Goal: Information Seeking & Learning: Learn about a topic

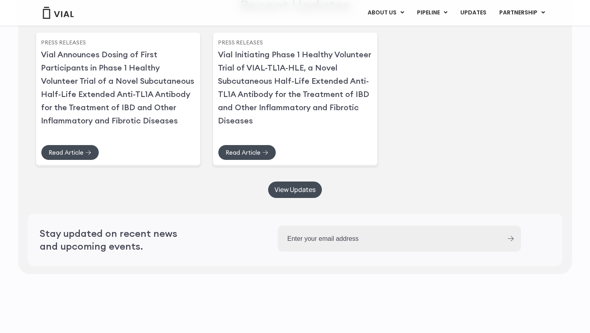
scroll to position [2306, 0]
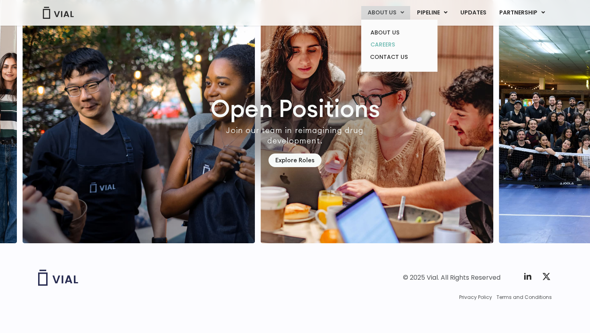
click at [384, 43] on link "CAREERS" at bounding box center [399, 45] width 70 height 12
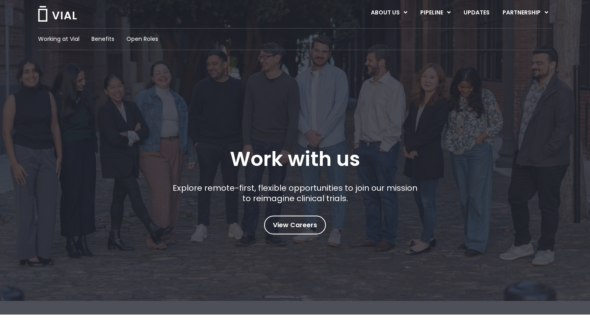
scroll to position [28, 0]
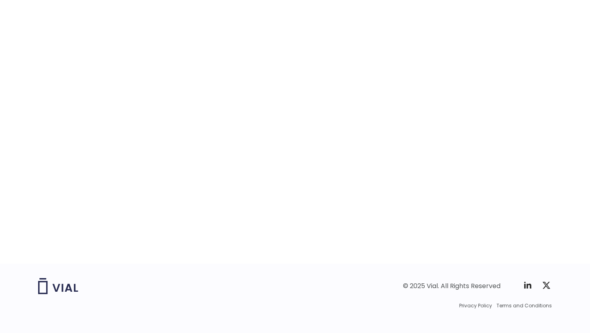
scroll to position [1239, 0]
